Goal: Task Accomplishment & Management: Manage account settings

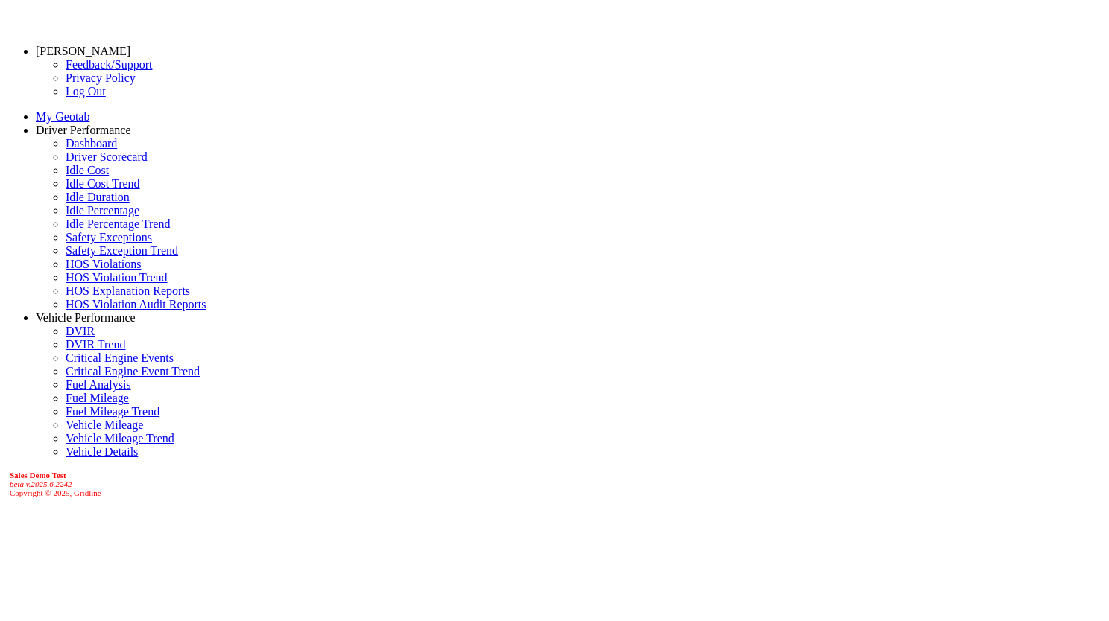
click at [113, 163] on link "Driver Scorecard" at bounding box center [107, 157] width 82 height 13
click at [136, 324] on span at bounding box center [136, 317] width 0 height 13
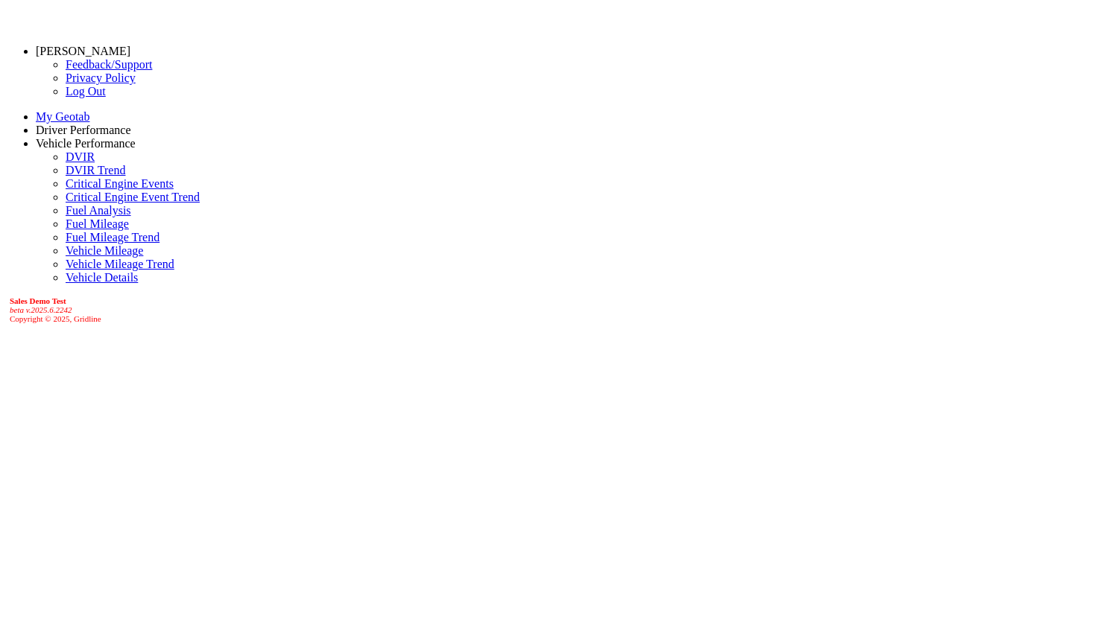
click at [39, 51] on link "[PERSON_NAME]" at bounding box center [83, 51] width 95 height 13
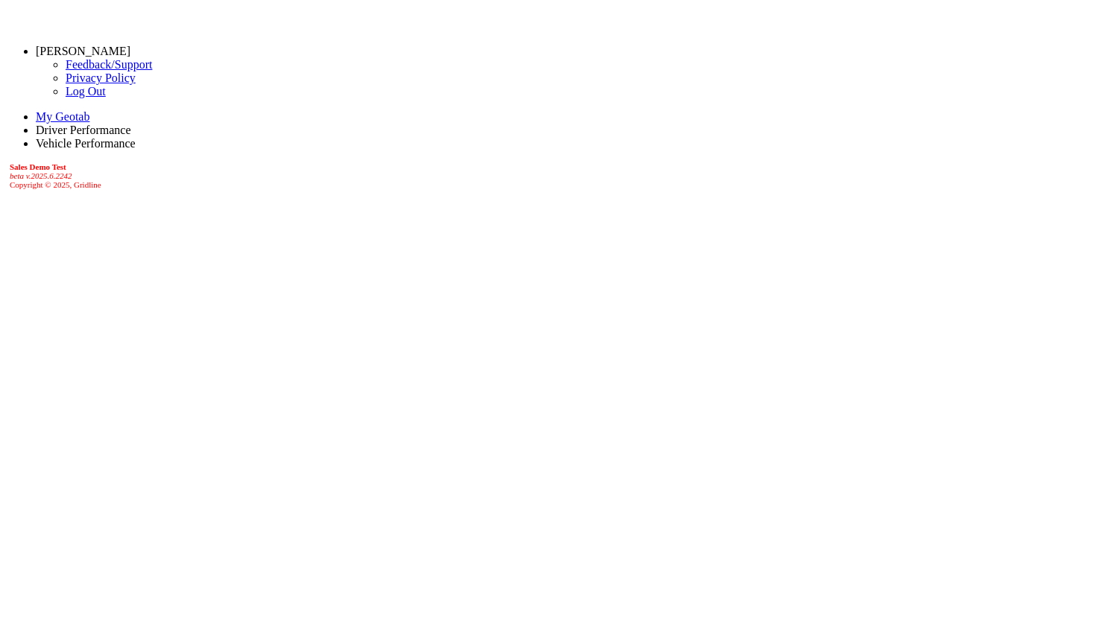
click at [66, 98] on link "Log Out" at bounding box center [86, 91] width 40 height 13
